Goal: Information Seeking & Learning: Stay updated

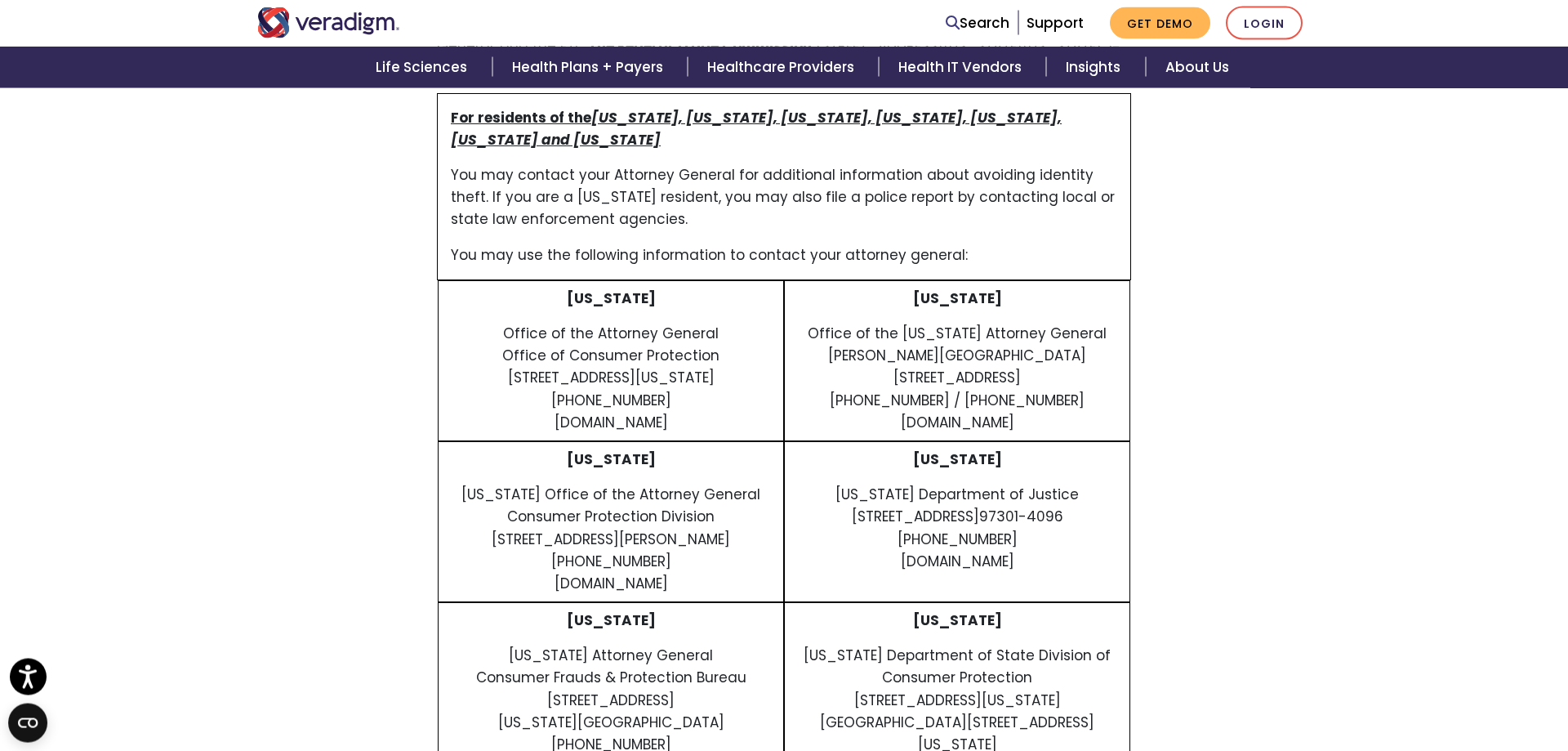
scroll to position [2416, 0]
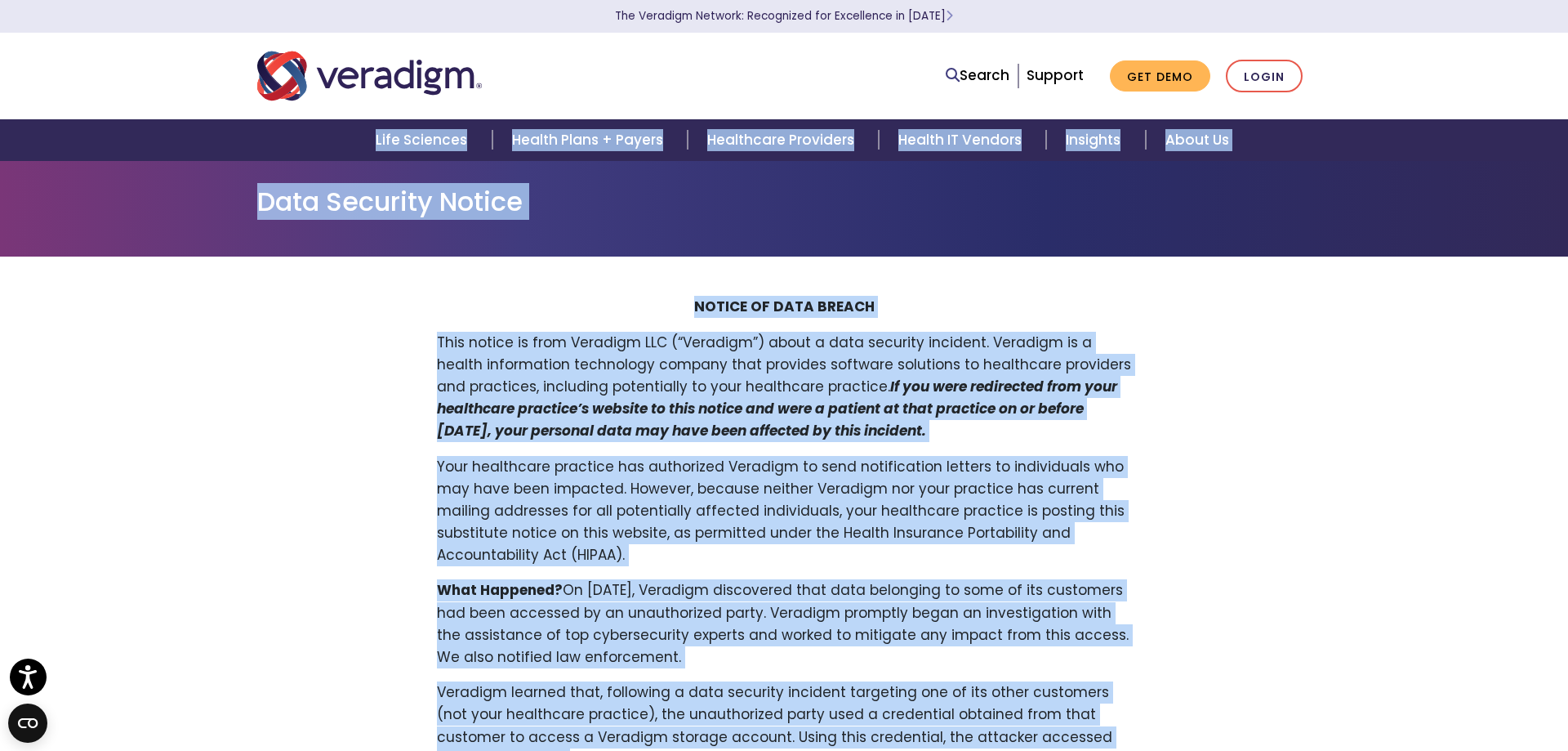
drag, startPoint x: 73, startPoint y: 50, endPoint x: 1465, endPoint y: 736, distance: 1551.9
click at [1465, 736] on body "Press Alt+1 for screen-reader mode, Alt+0 to cancel Accessibility Screen-Reader…" at bounding box center [784, 535] width 1568 height 751
